Goal: Information Seeking & Learning: Check status

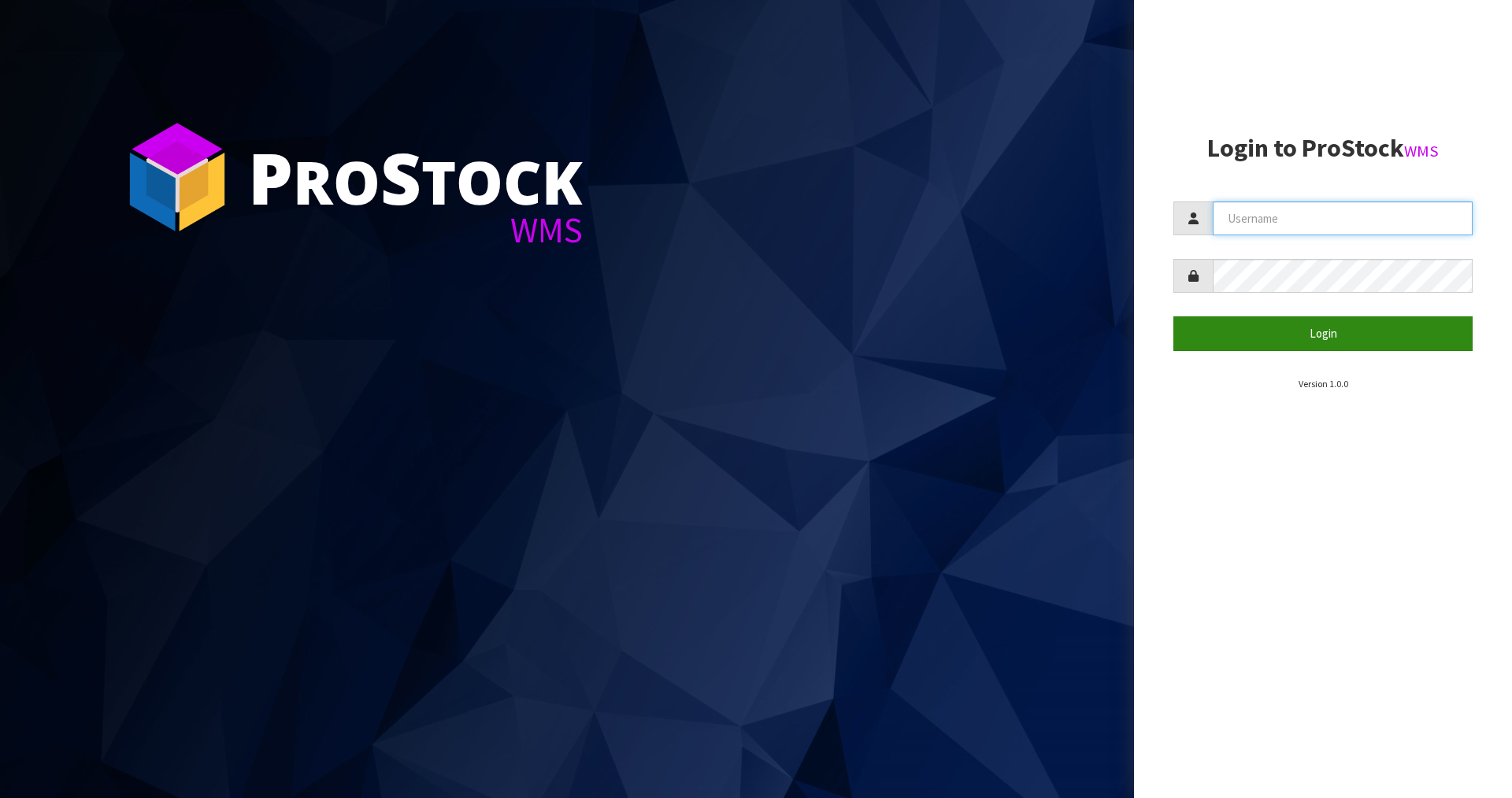
type input "[PERSON_NAME][EMAIL_ADDRESS][DOMAIN_NAME]"
click at [1313, 334] on button "Login" at bounding box center [1323, 334] width 300 height 34
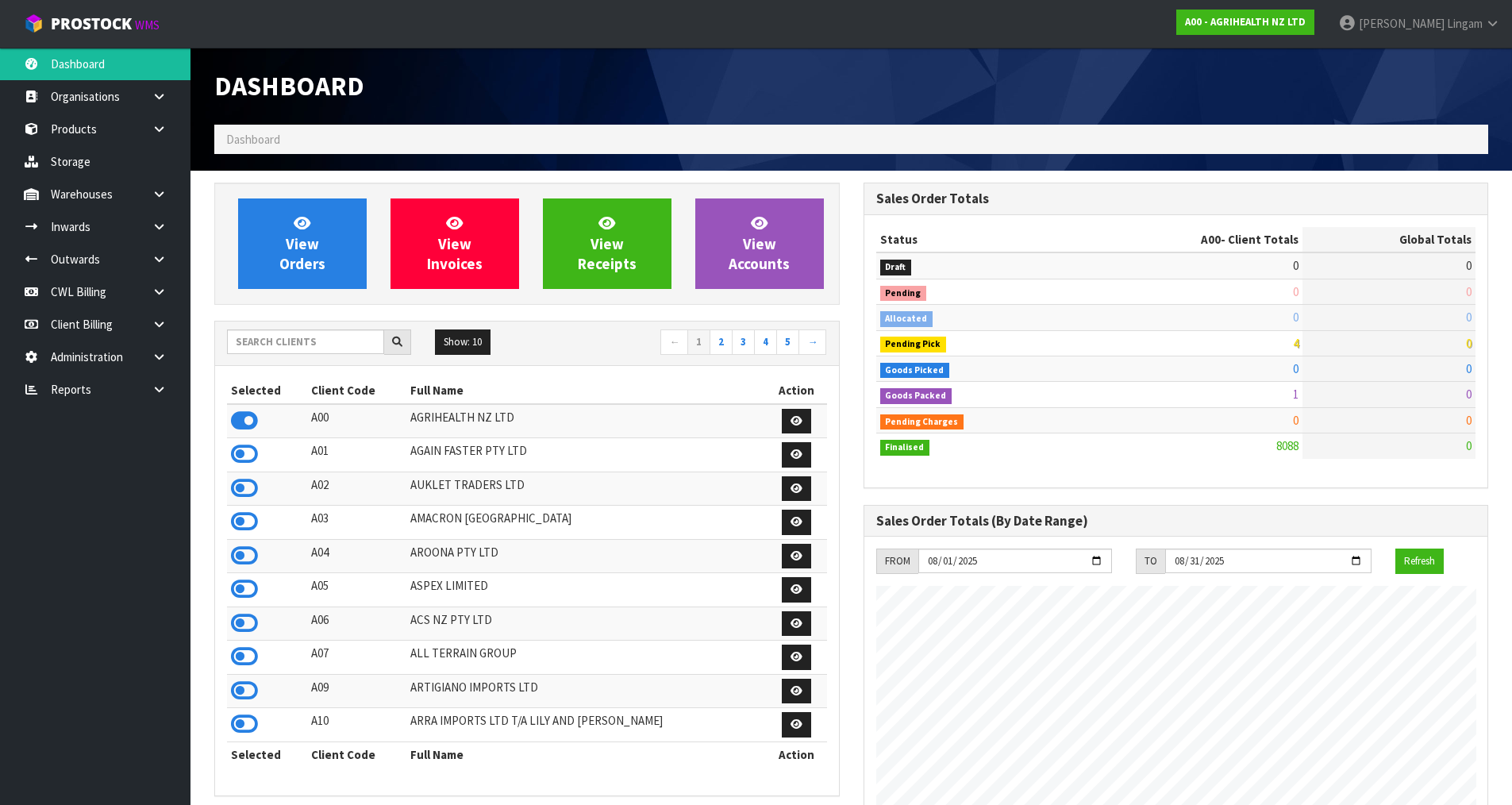
scroll to position [1203, 648]
click at [314, 342] on input "text" at bounding box center [305, 341] width 157 height 25
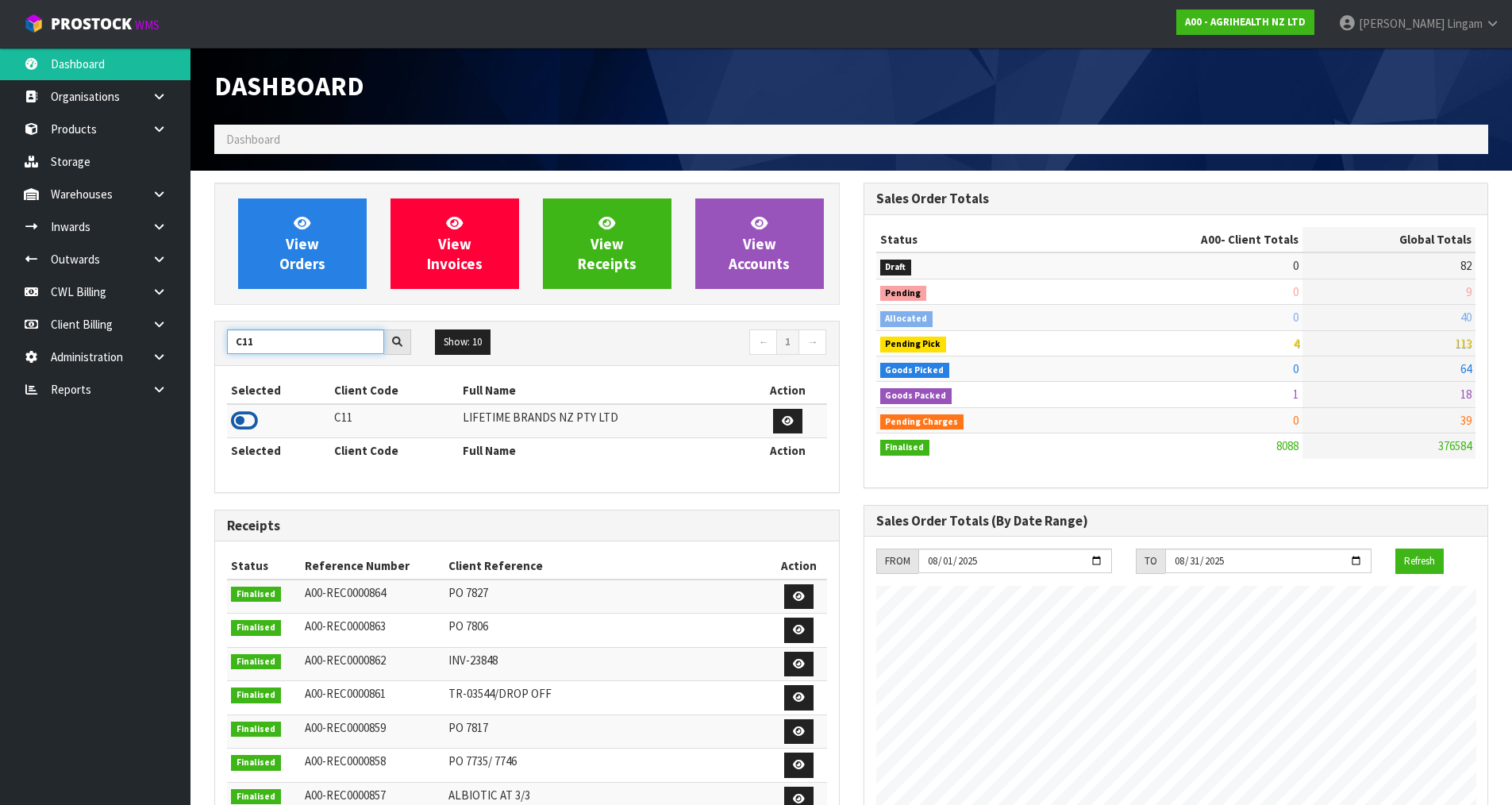
type input "C11"
click at [246, 418] on icon at bounding box center [244, 420] width 27 height 24
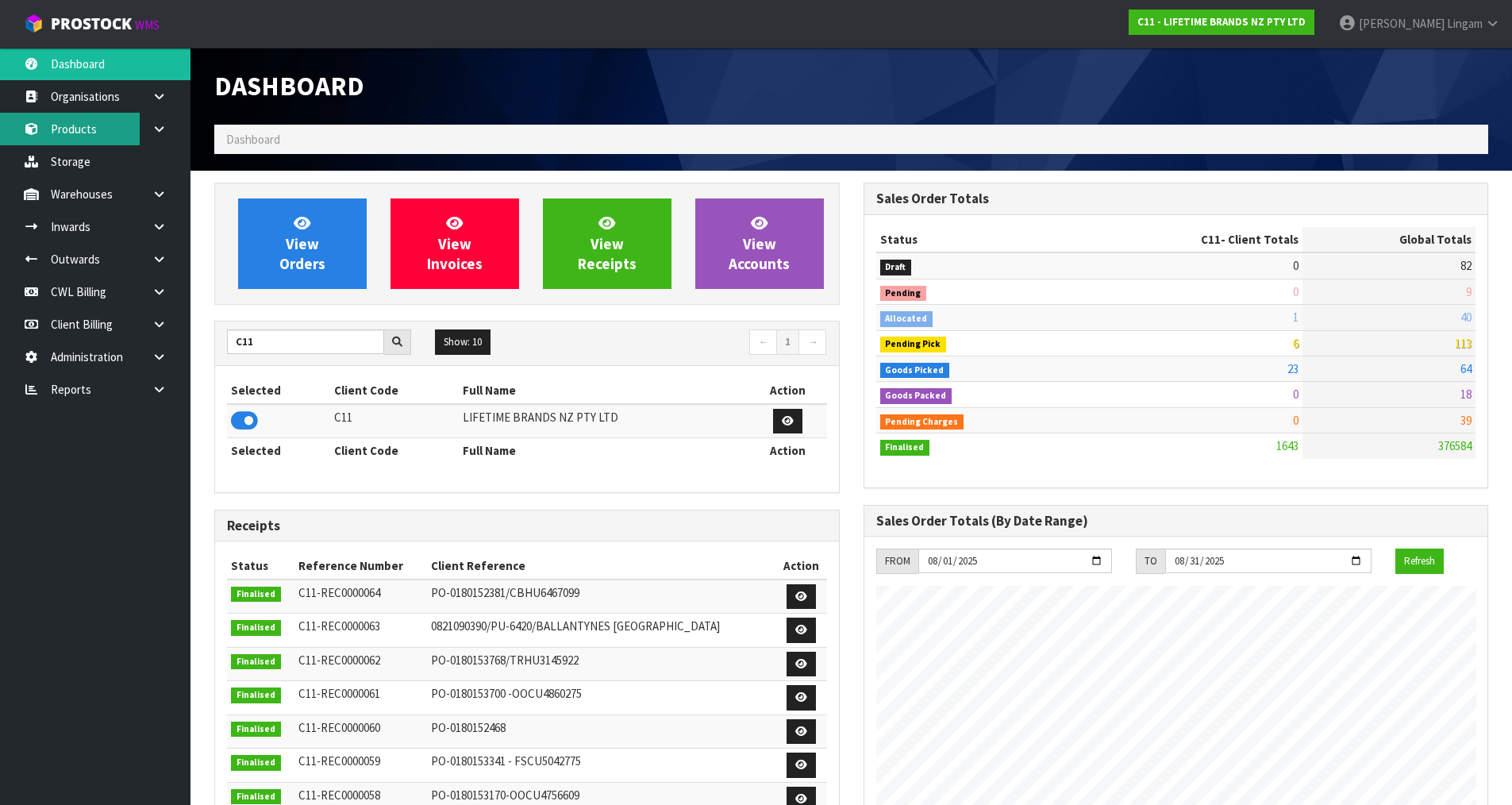
click at [89, 134] on link "Products" at bounding box center [95, 129] width 191 height 33
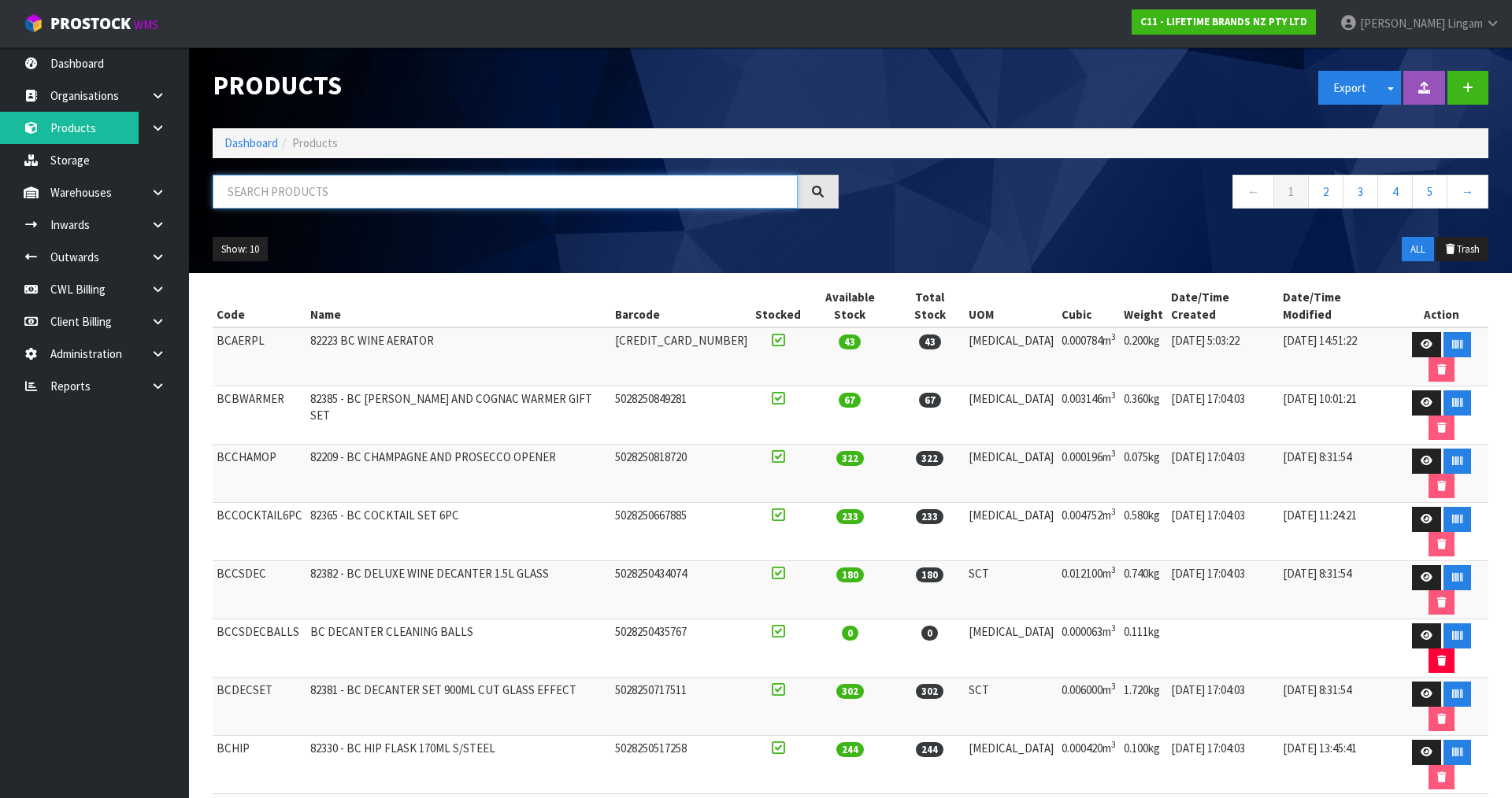
click at [398, 196] on input "text" at bounding box center [505, 192] width 585 height 34
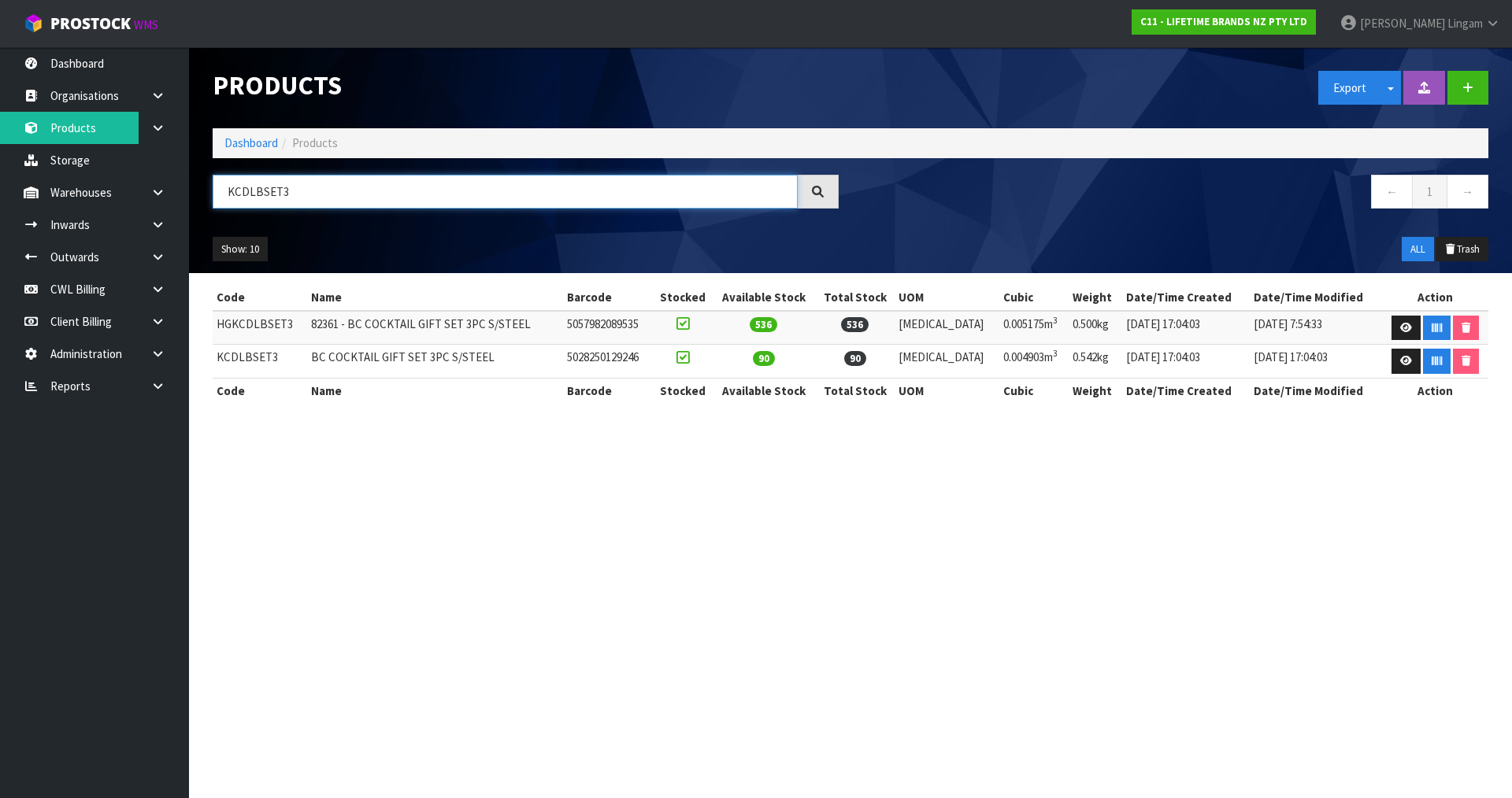
click at [262, 189] on input "KCDLBSET3" at bounding box center [505, 192] width 585 height 34
click at [264, 189] on input "KCDLBSET3" at bounding box center [505, 192] width 585 height 34
type input "KCDLBSET3"
click at [266, 321] on td "HGKCDLBSET3" at bounding box center [260, 328] width 94 height 34
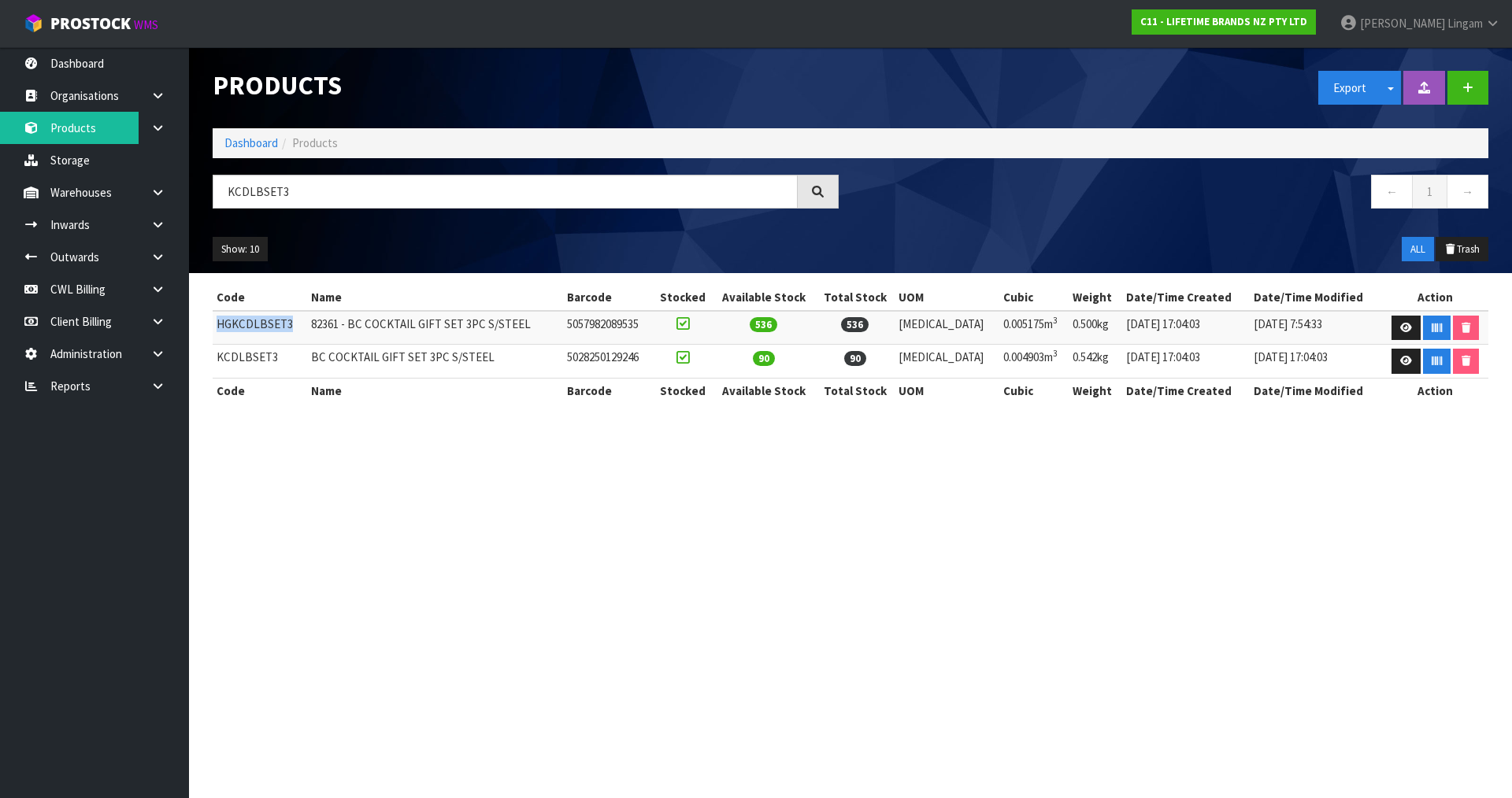
copy td "HGKCDLBSET3"
click at [163, 206] on link at bounding box center [164, 192] width 50 height 32
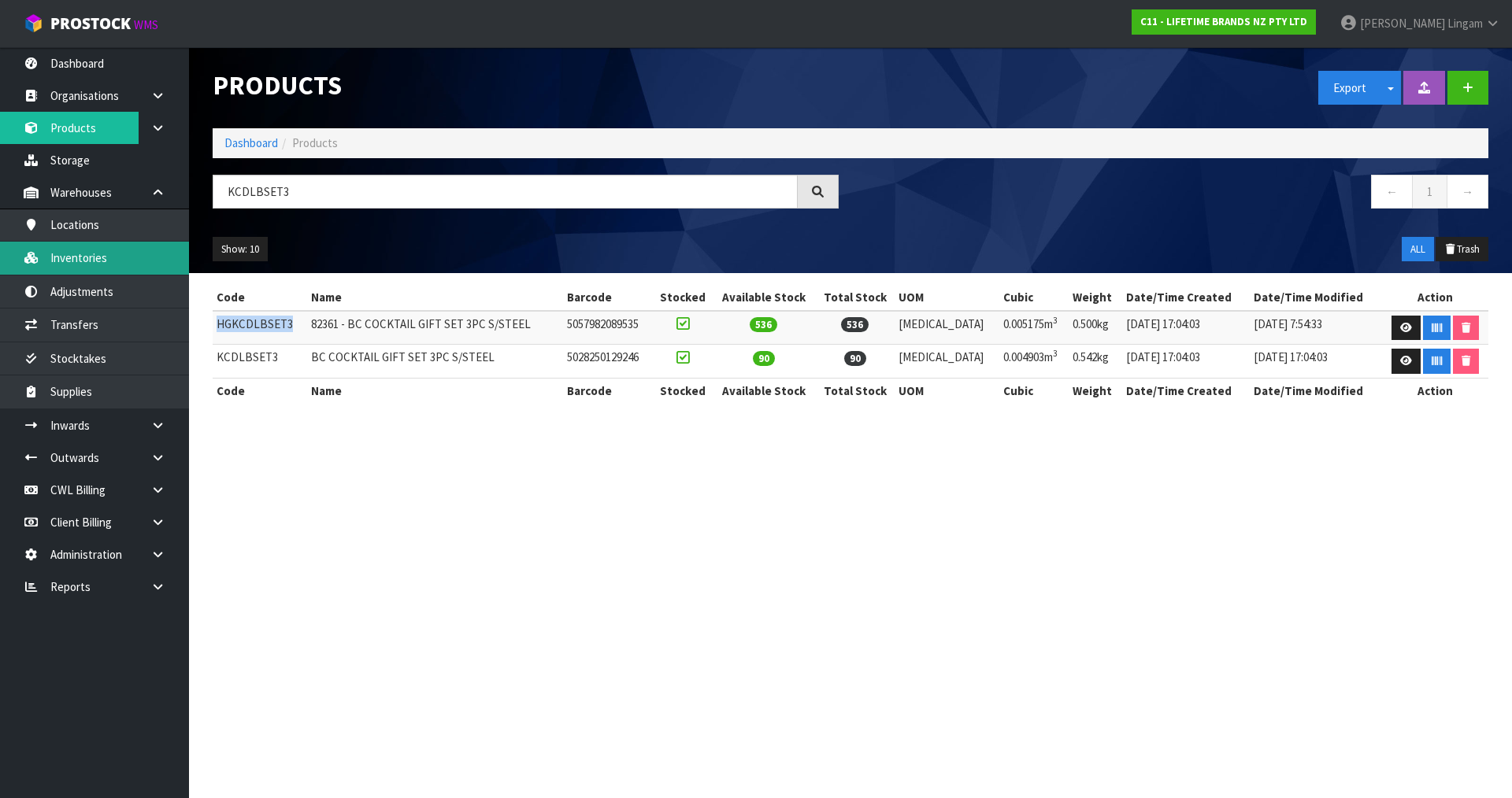
click at [98, 258] on link "Inventories" at bounding box center [94, 258] width 189 height 32
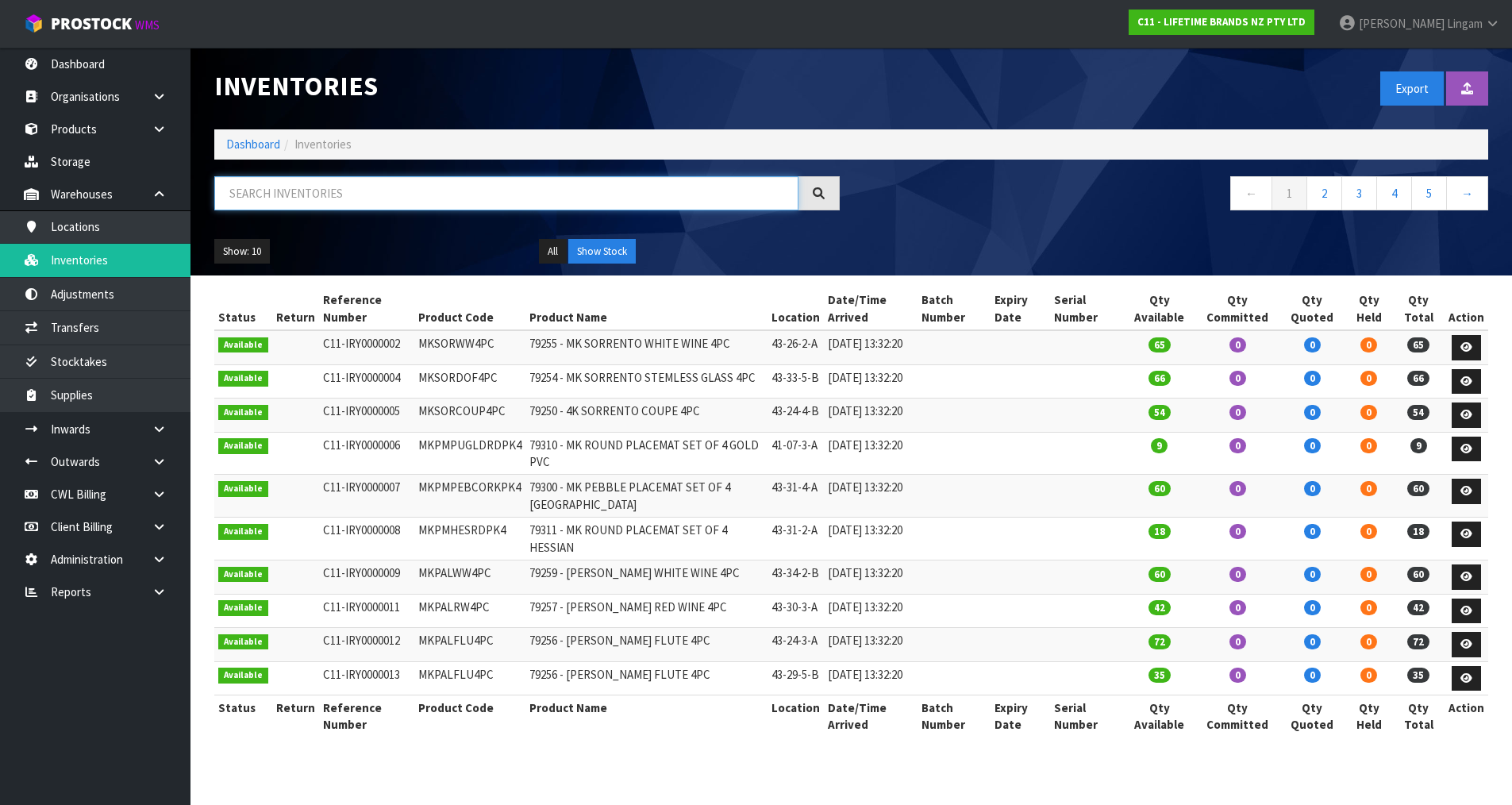
click at [399, 197] on input "text" at bounding box center [507, 193] width 584 height 34
paste input "HGKCDLBSET3"
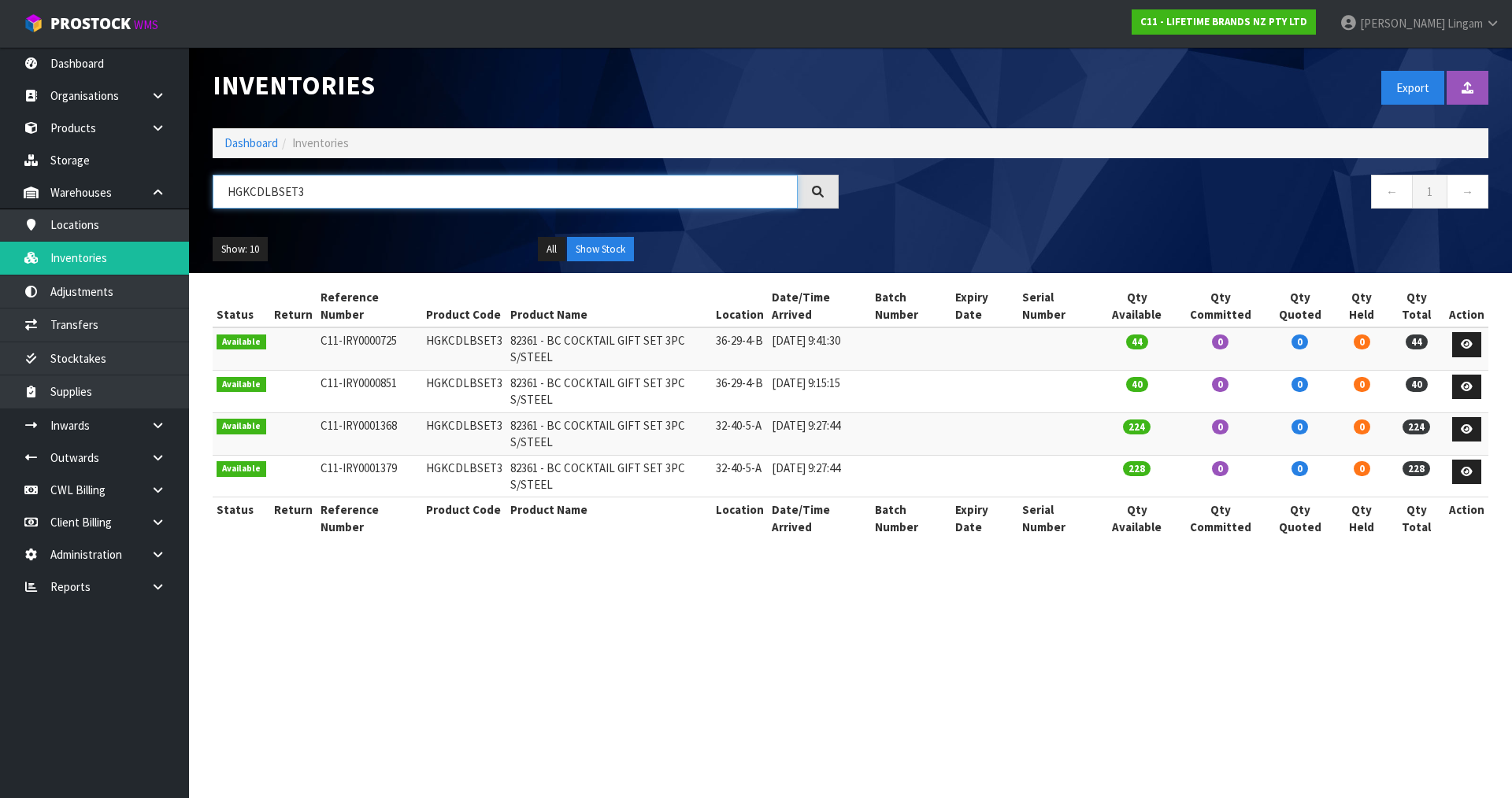
drag, startPoint x: 348, startPoint y: 195, endPoint x: 212, endPoint y: 201, distance: 136.1
click at [212, 201] on div "HGKCDLBSET3" at bounding box center [525, 197] width 650 height 45
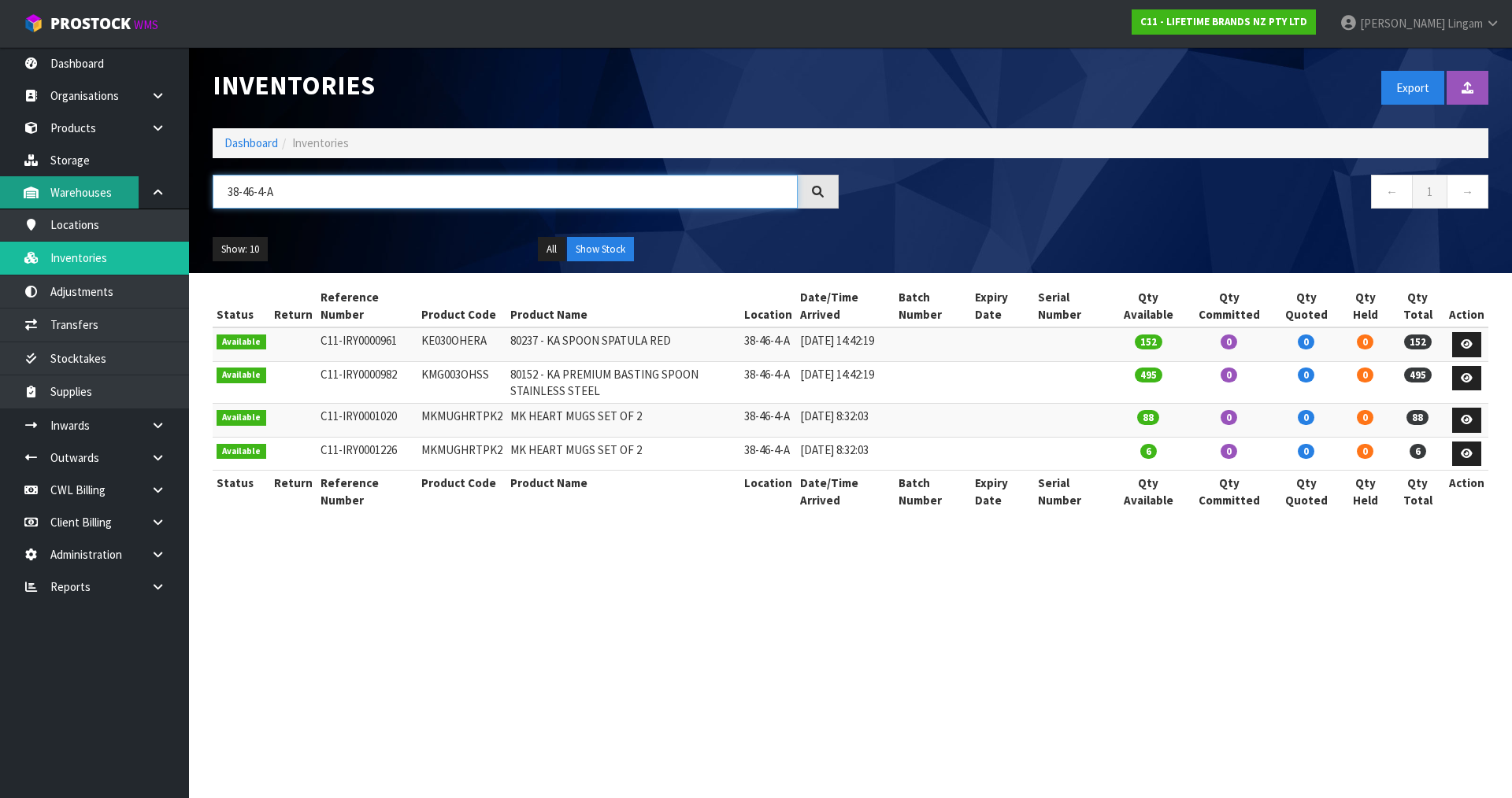
type input "38-46-4-A"
click at [483, 623] on section "Inventories Export Import Inventory Drop file here to import csv template Dashb…" at bounding box center [756, 399] width 1512 height 798
click at [689, 629] on section "Inventories Export Import Inventory Drop file here to import csv template Dashb…" at bounding box center [756, 399] width 1512 height 798
click at [512, 610] on section "Inventories Export Import Inventory Drop file here to import csv template Dashb…" at bounding box center [756, 399] width 1512 height 798
click at [240, 145] on link "Dashboard" at bounding box center [251, 143] width 54 height 15
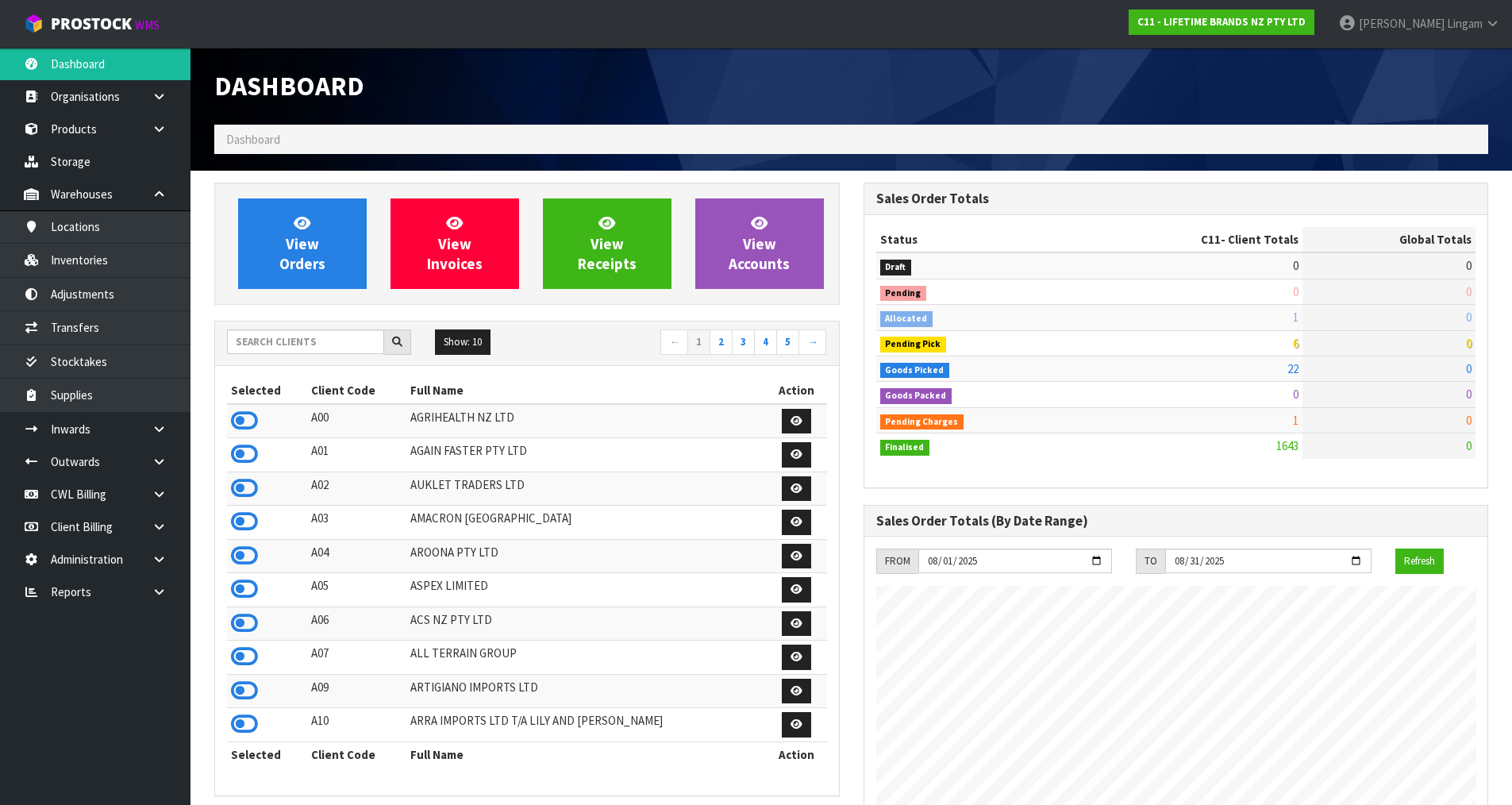
scroll to position [1203, 648]
click at [311, 346] on input "text" at bounding box center [305, 341] width 157 height 25
